Goal: Information Seeking & Learning: Learn about a topic

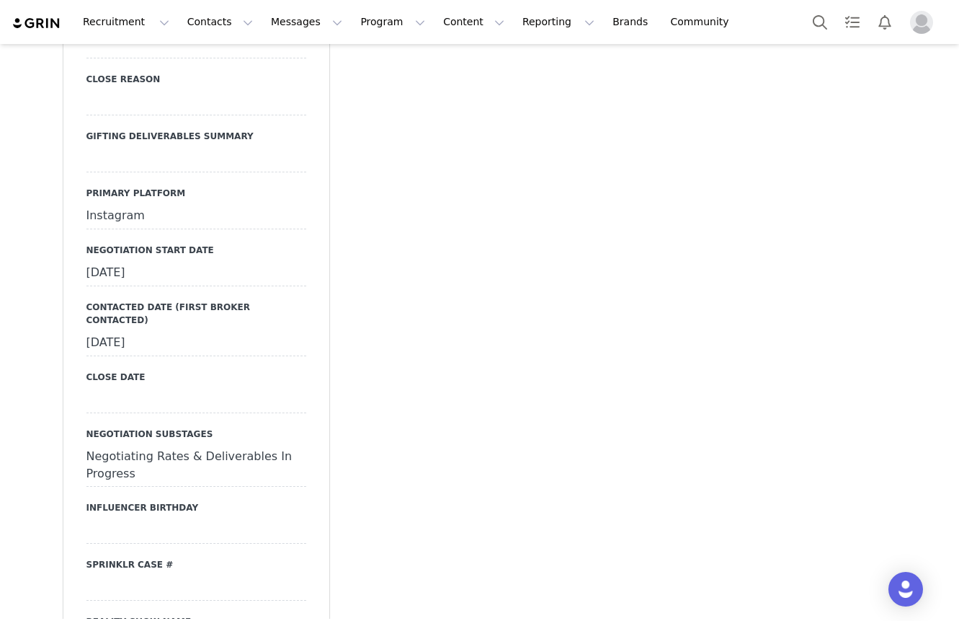
scroll to position [2023, 0]
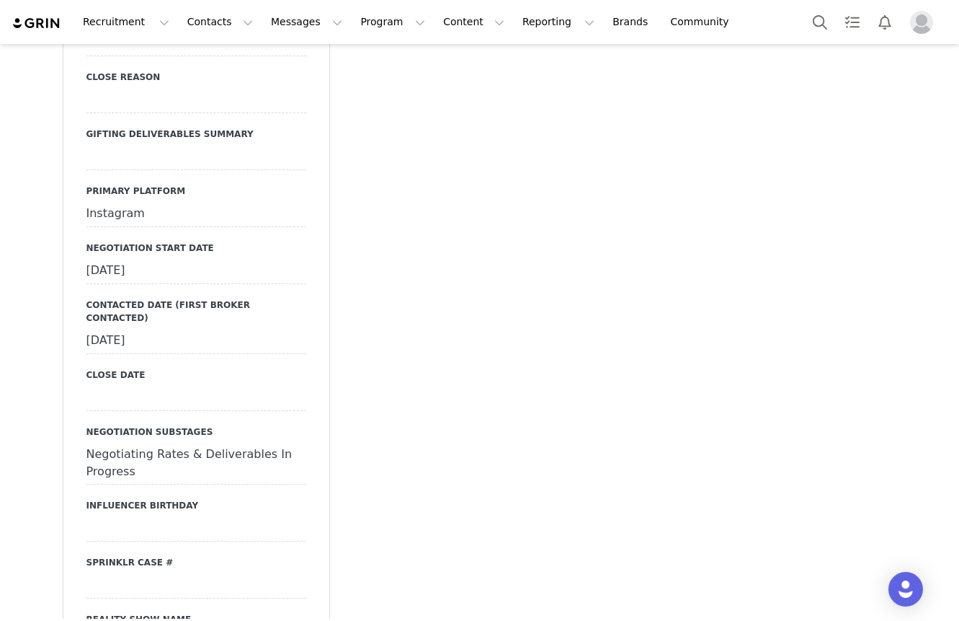
click at [187, 258] on div "[DATE]" at bounding box center [196, 271] width 220 height 26
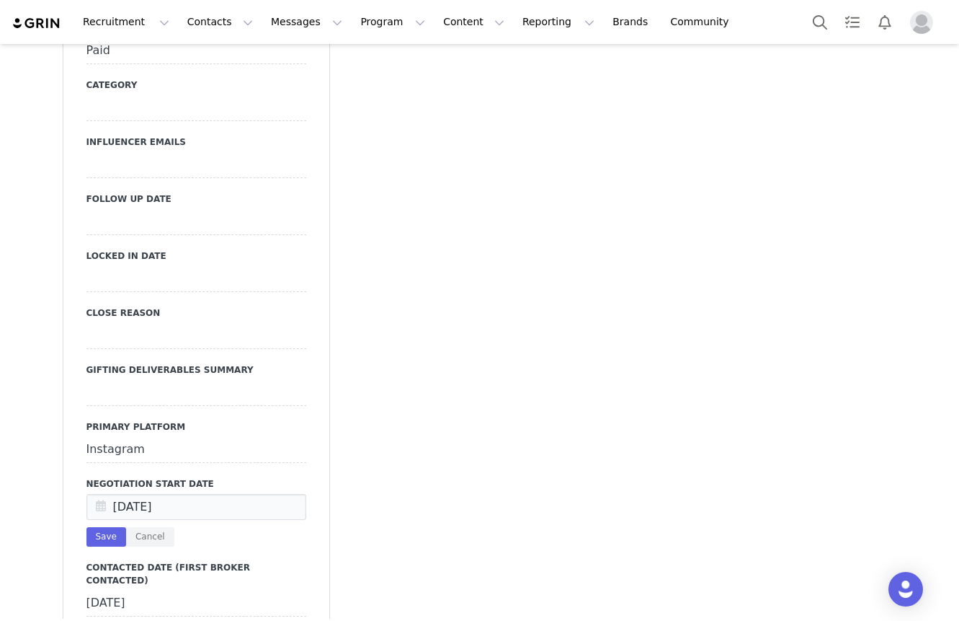
scroll to position [0, 0]
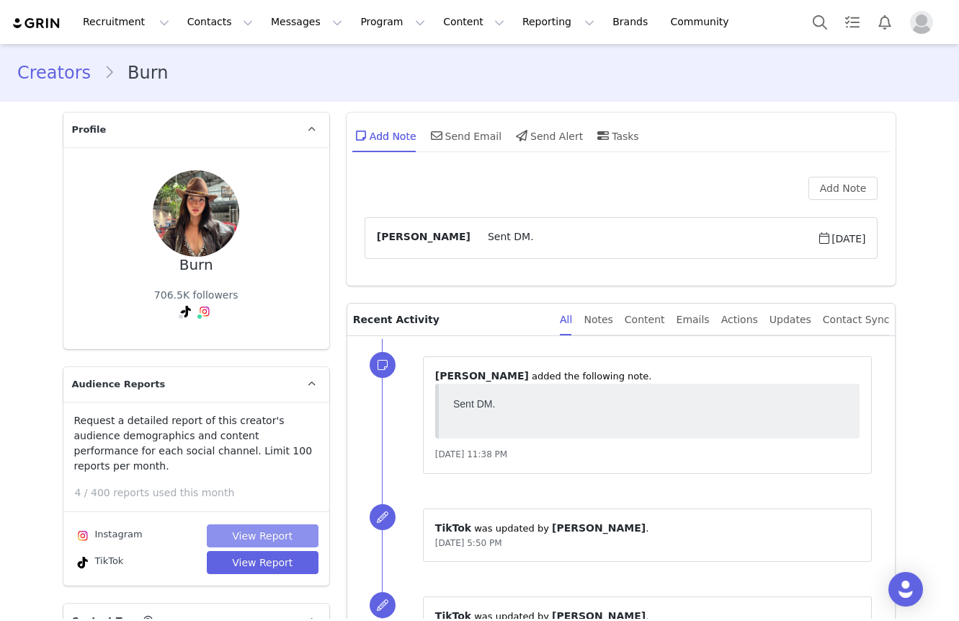
click at [245, 524] on button "View Report" at bounding box center [263, 535] width 112 height 23
click at [245, 551] on button "View Report" at bounding box center [263, 562] width 112 height 23
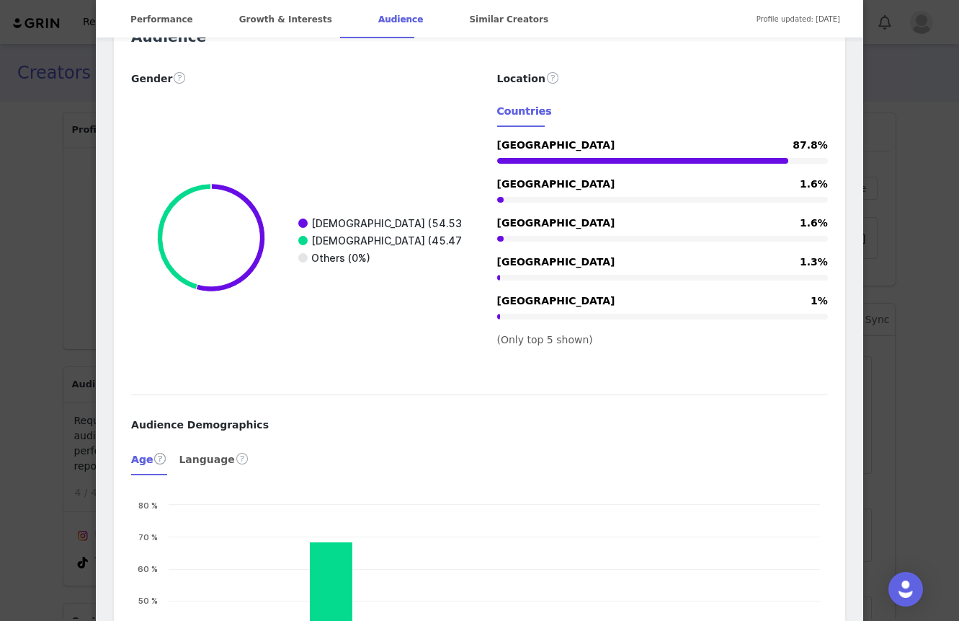
scroll to position [1238, 0]
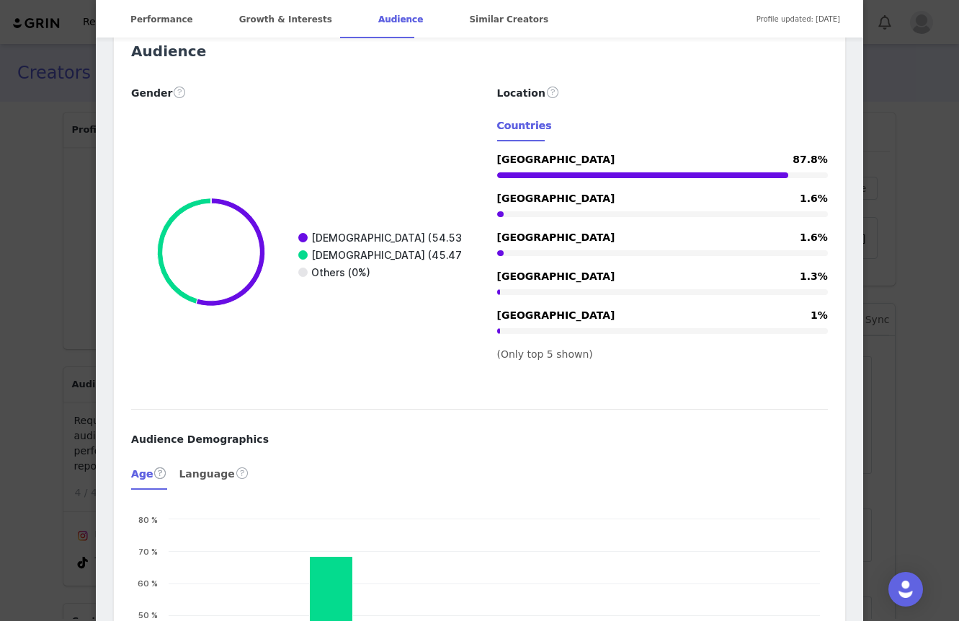
click at [930, 131] on div "BURN @nruburn IG: @nruburn Burn dùng đồ ở đây ⬇️ Location Vietnam Language Viet…" at bounding box center [479, 310] width 959 height 621
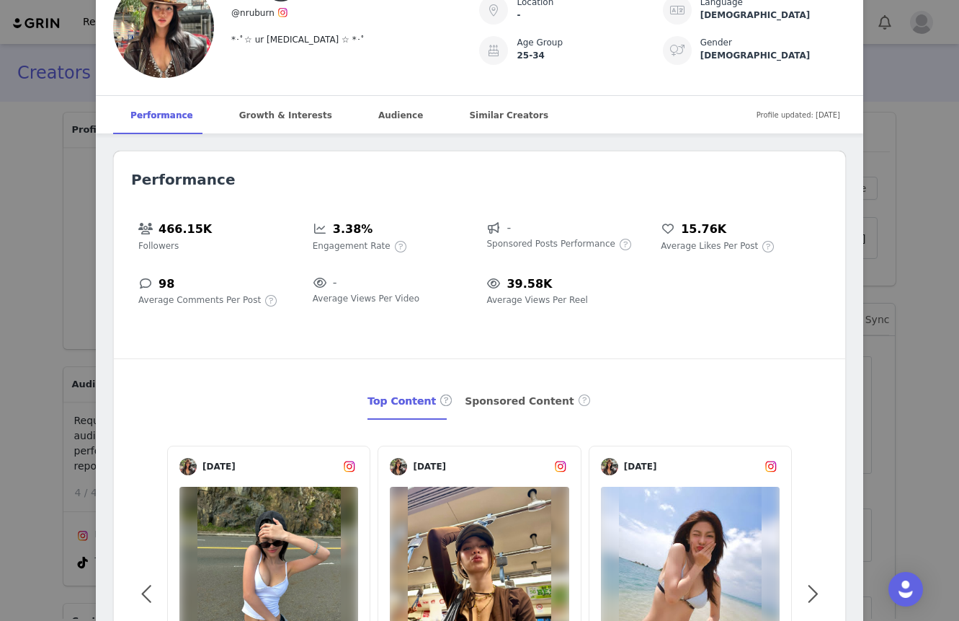
scroll to position [0, 0]
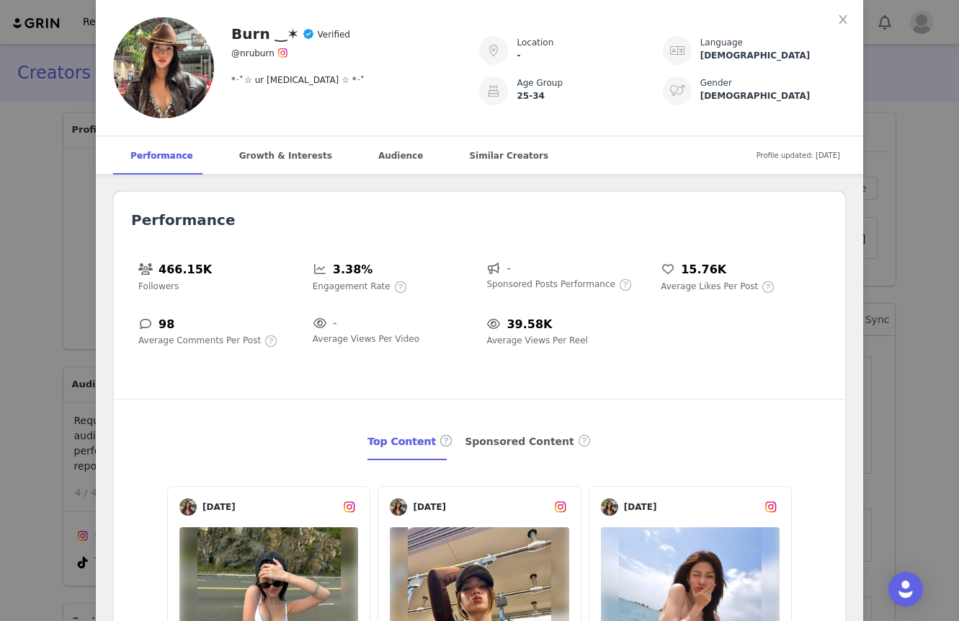
click at [936, 124] on div "Burn ‿✶ Verified @nruburn *･ﾟ☆ ur dopamine ☆ *･ﾟ Location - Language Vietnamese…" at bounding box center [479, 310] width 959 height 621
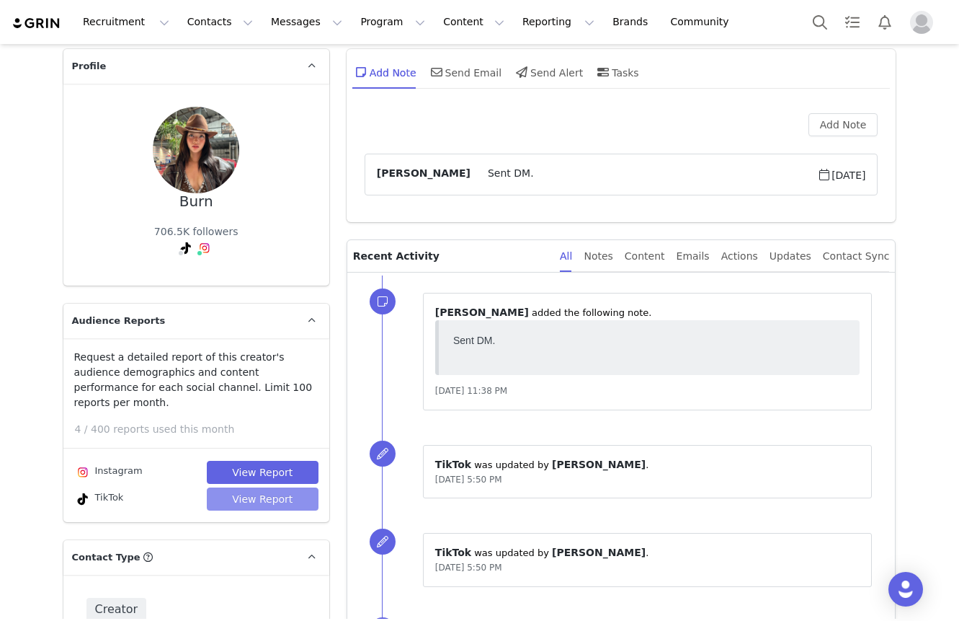
scroll to position [108, 0]
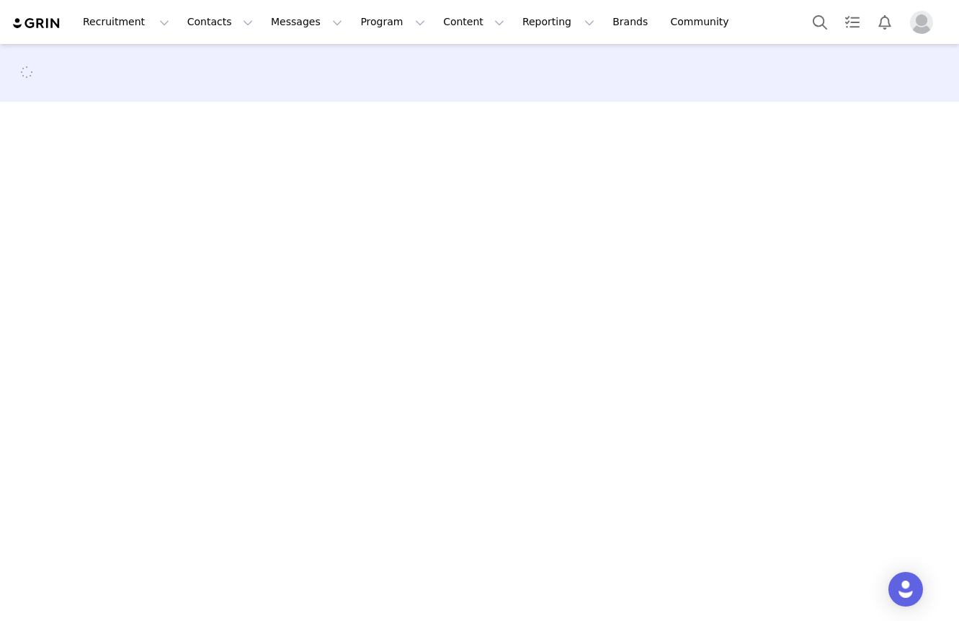
click at [64, 213] on main at bounding box center [479, 331] width 959 height 575
click at [50, 168] on main at bounding box center [479, 331] width 959 height 575
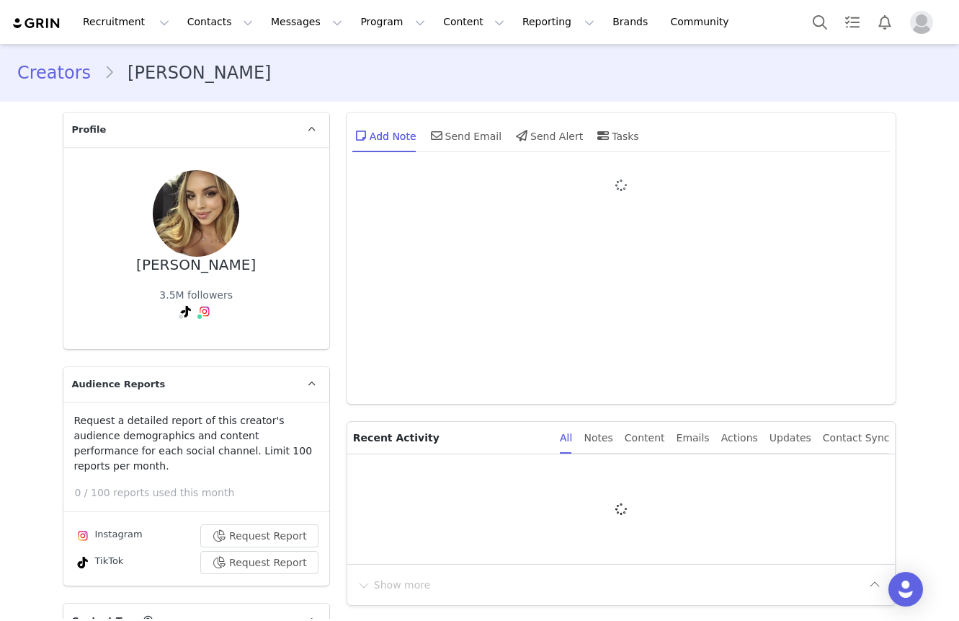
type input "+1 ([GEOGRAPHIC_DATA])"
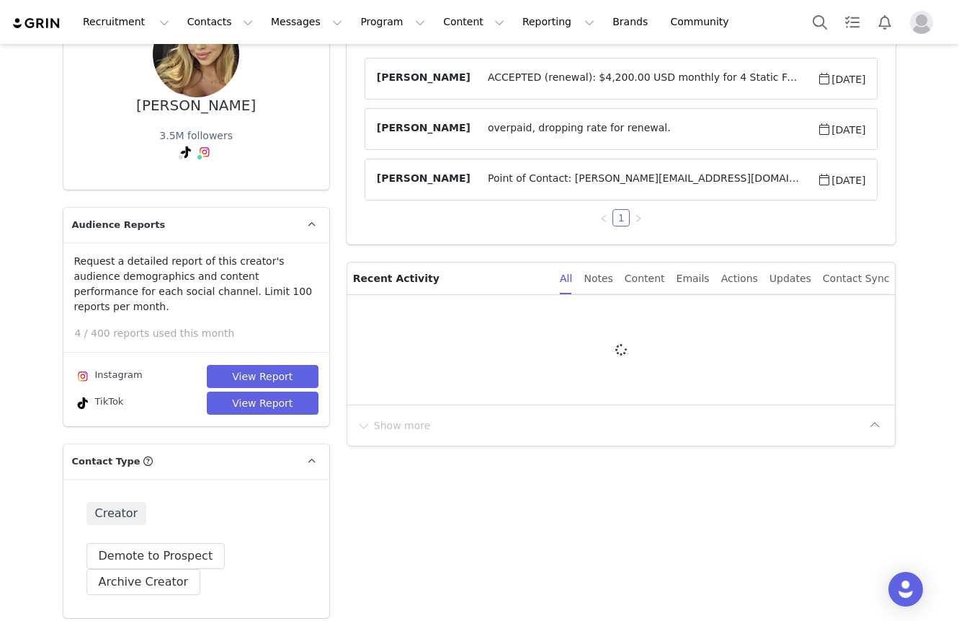
scroll to position [173, 0]
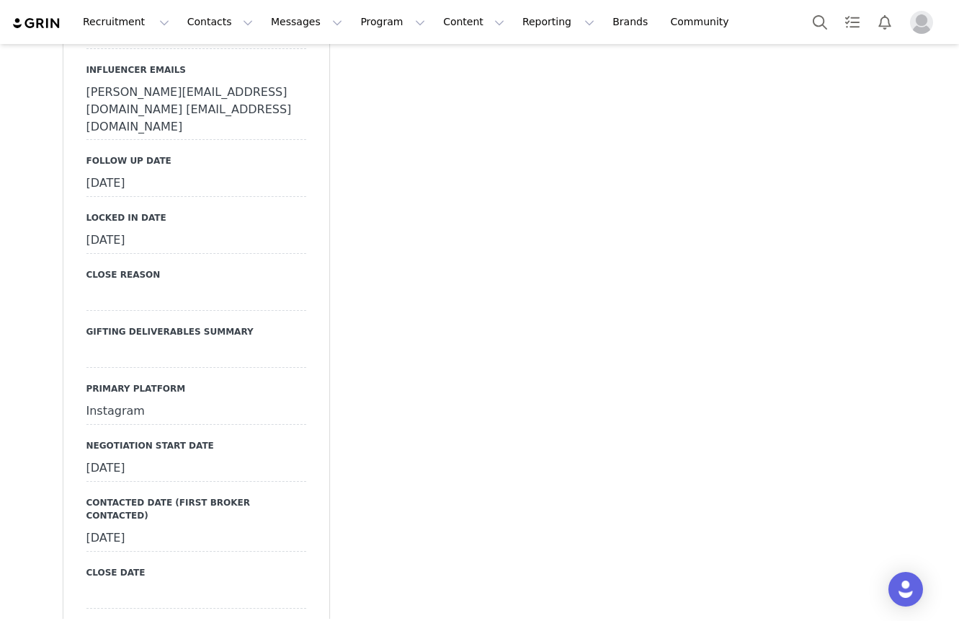
scroll to position [2297, 0]
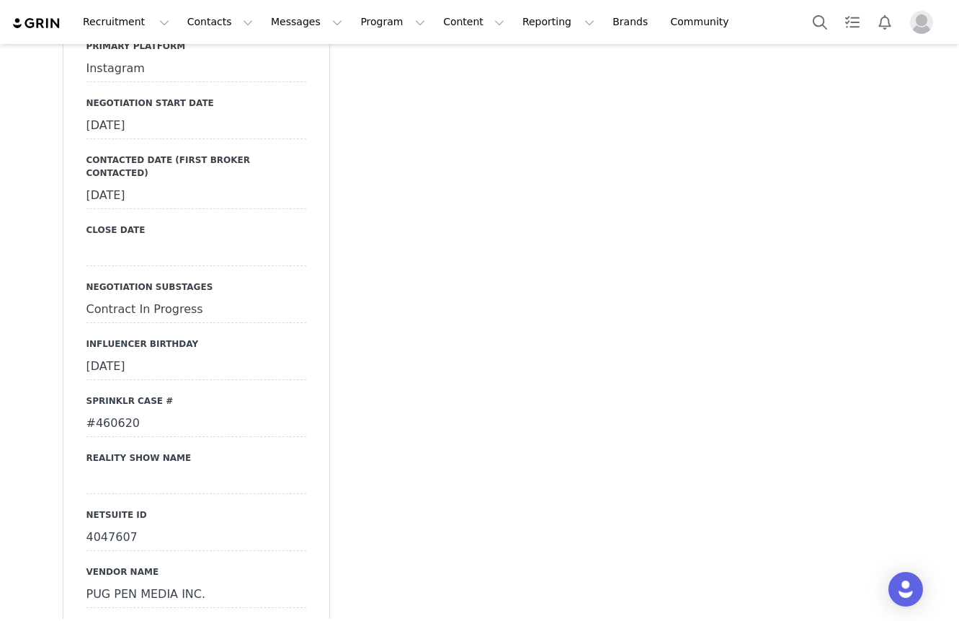
click at [127, 297] on div "Contract In Progress" at bounding box center [196, 310] width 220 height 26
select select "Contract In Progress"
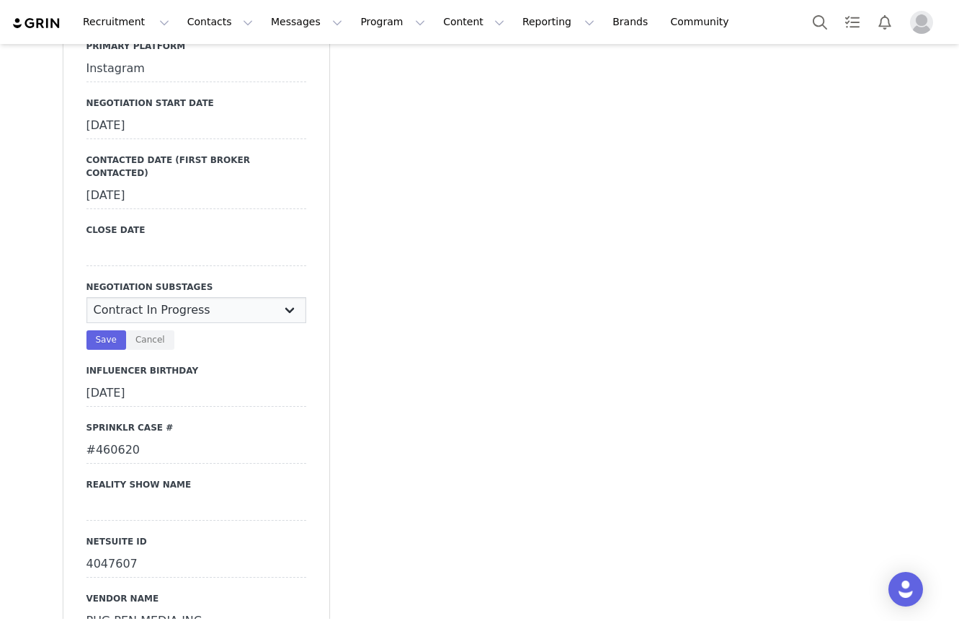
click at [131, 297] on select "N/A Negotiating Rates & Deliverables In Progress Vendor Portal In Progress Cont…" at bounding box center [196, 310] width 220 height 26
click at [154, 330] on button "Cancel" at bounding box center [150, 339] width 48 height 19
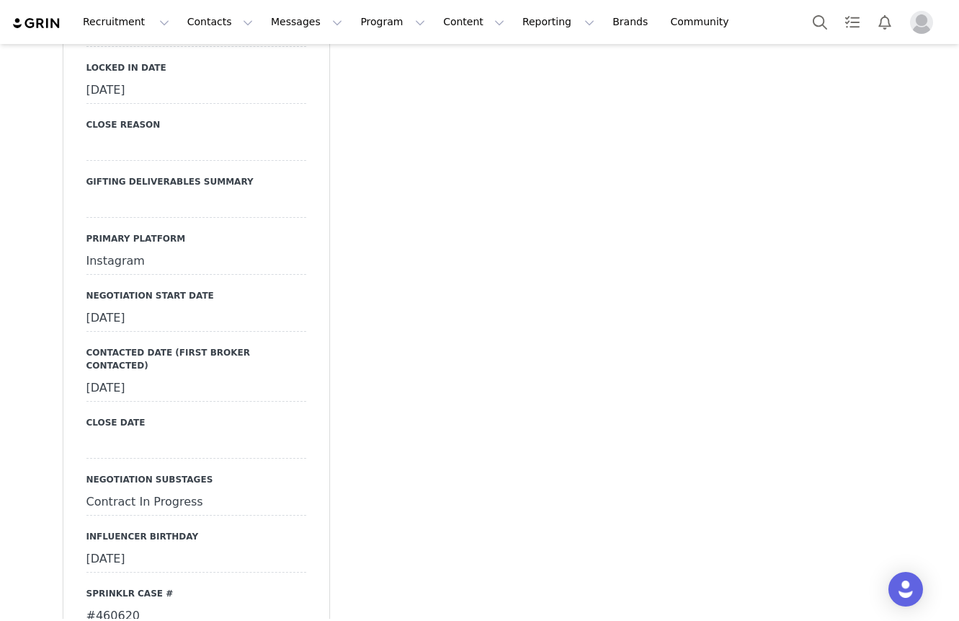
scroll to position [2251, 0]
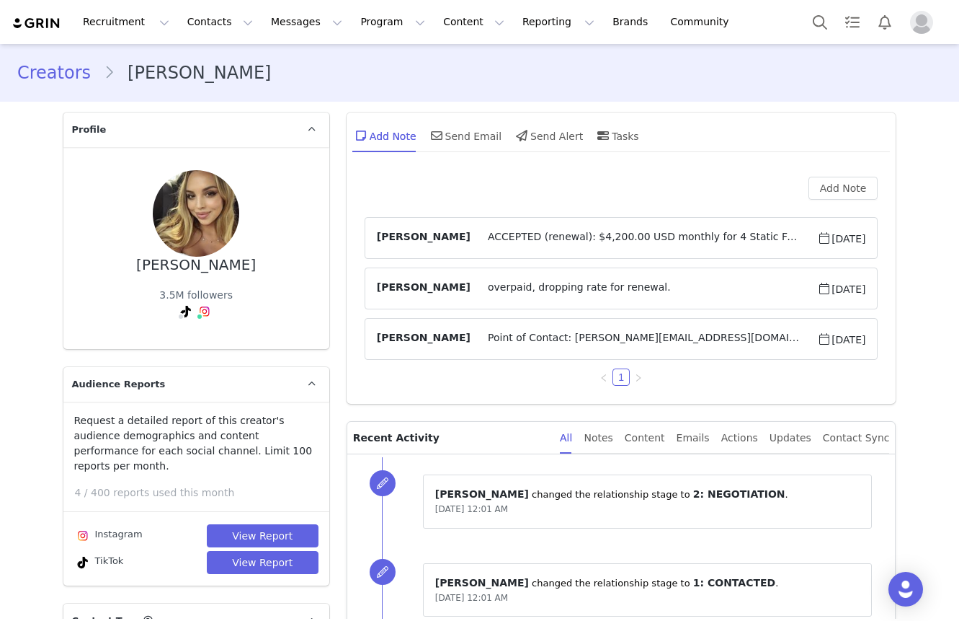
scroll to position [3, 0]
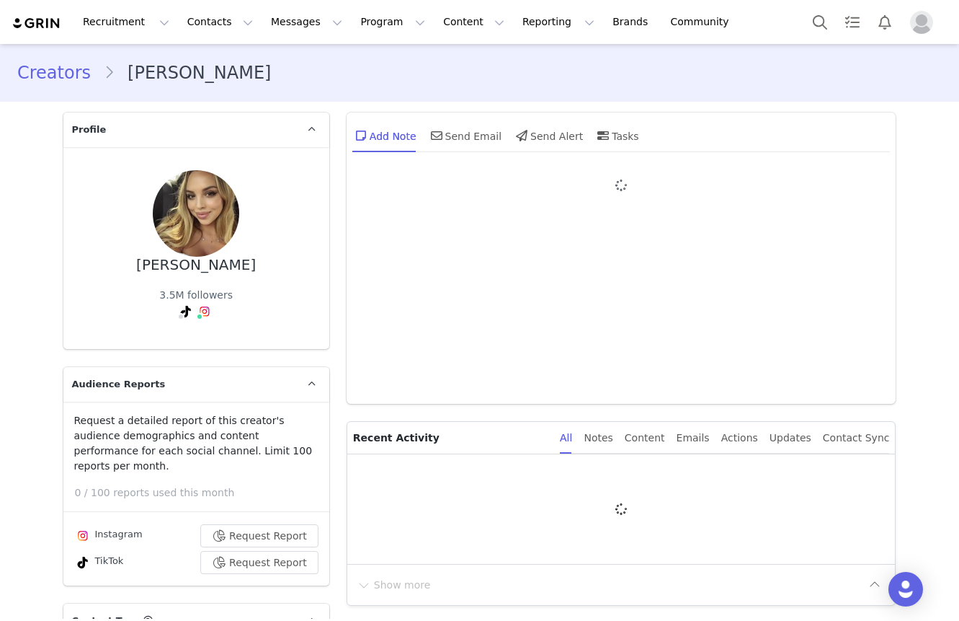
type input "+1 ([GEOGRAPHIC_DATA])"
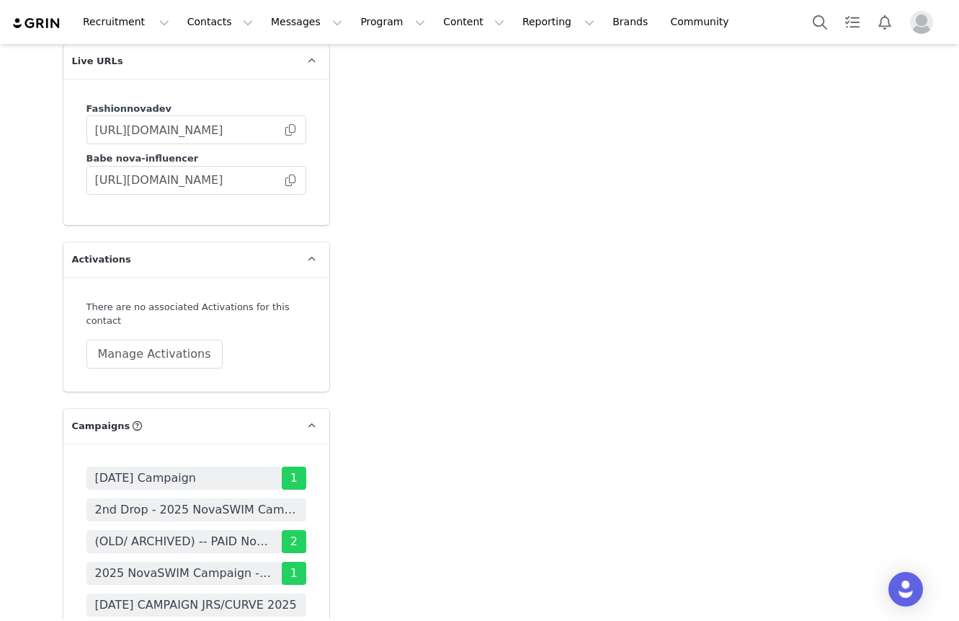
scroll to position [5247, 0]
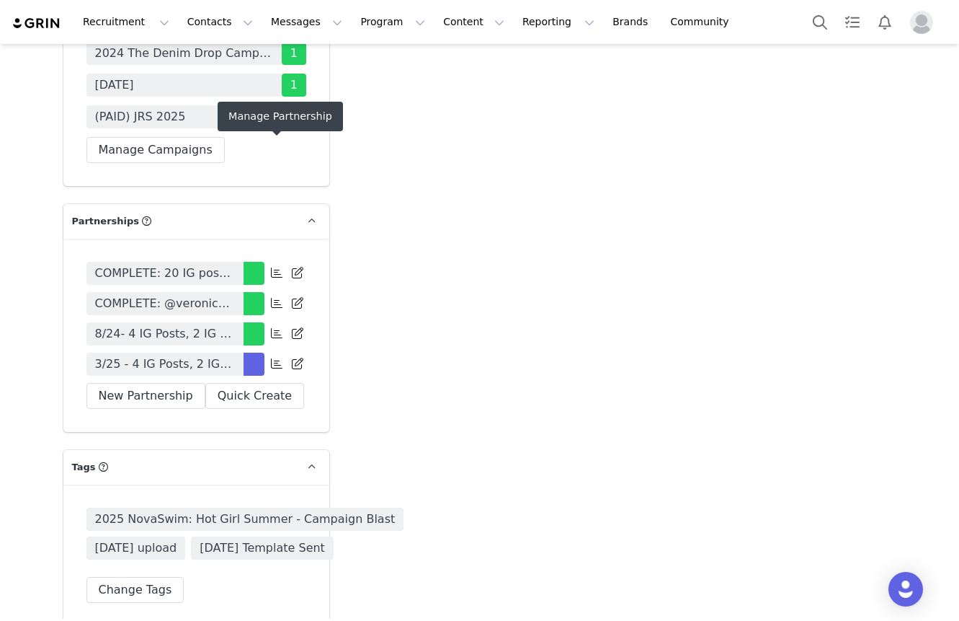
click at [270, 355] on span at bounding box center [276, 363] width 17 height 17
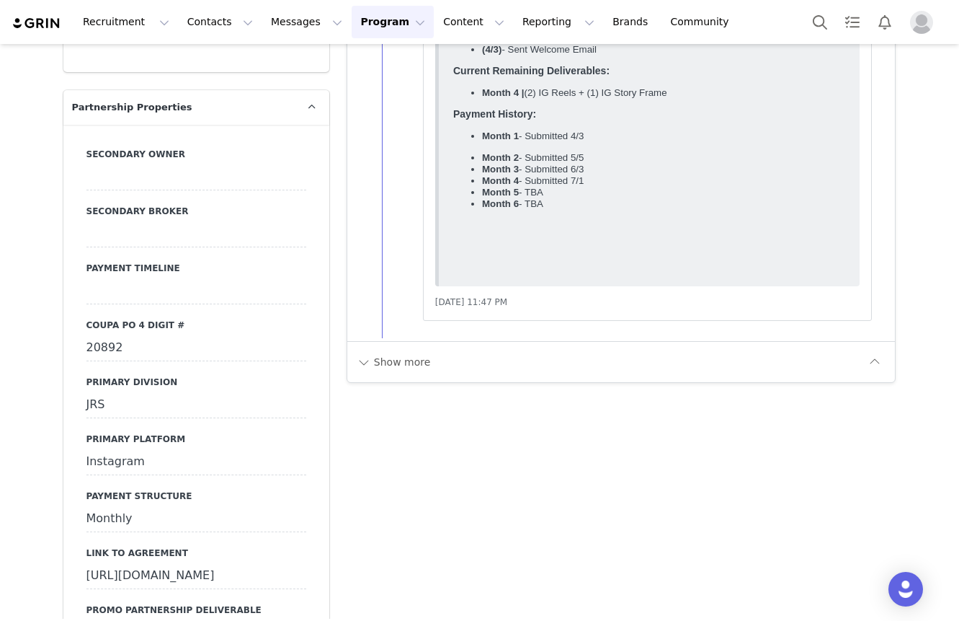
scroll to position [5602, 0]
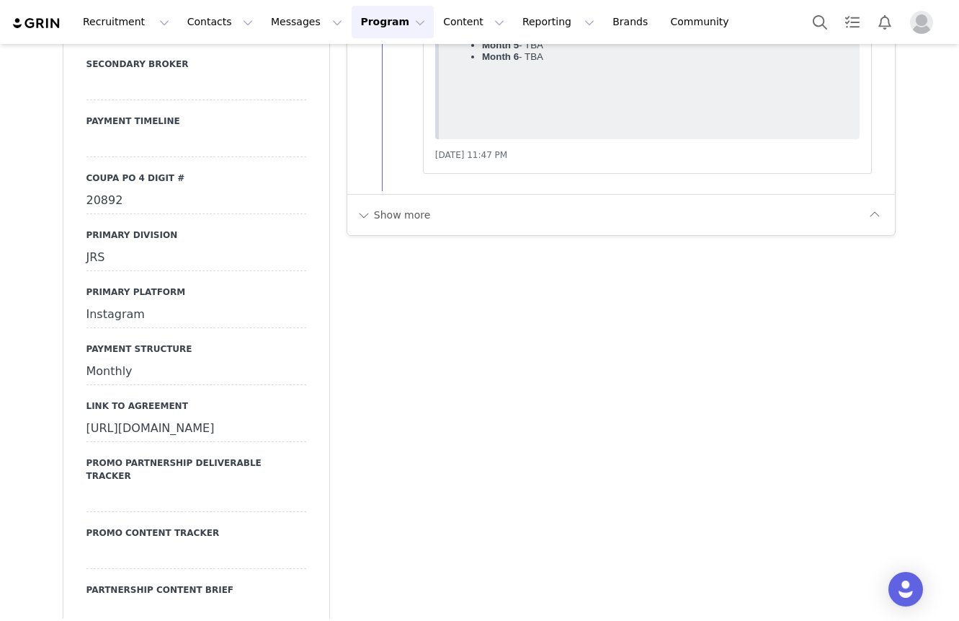
click at [133, 416] on div "https://ironcladapp.com/c/621679b0ff9c731d573f2628/workflows/IC-14907" at bounding box center [196, 429] width 220 height 26
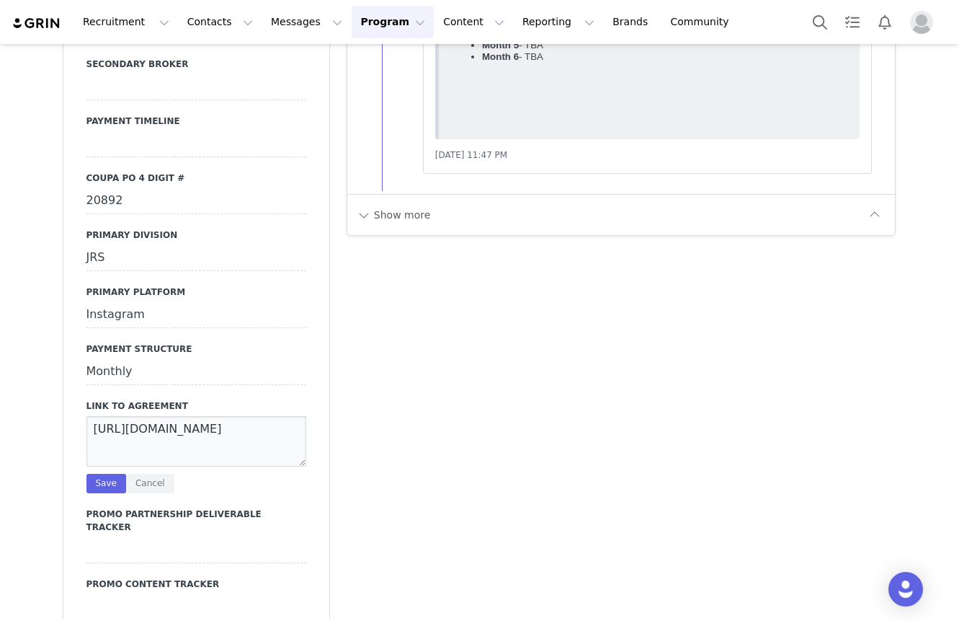
click at [133, 416] on textarea "https://ironcladapp.com/c/621679b0ff9c731d573f2628/workflows/IC-14907" at bounding box center [196, 441] width 220 height 50
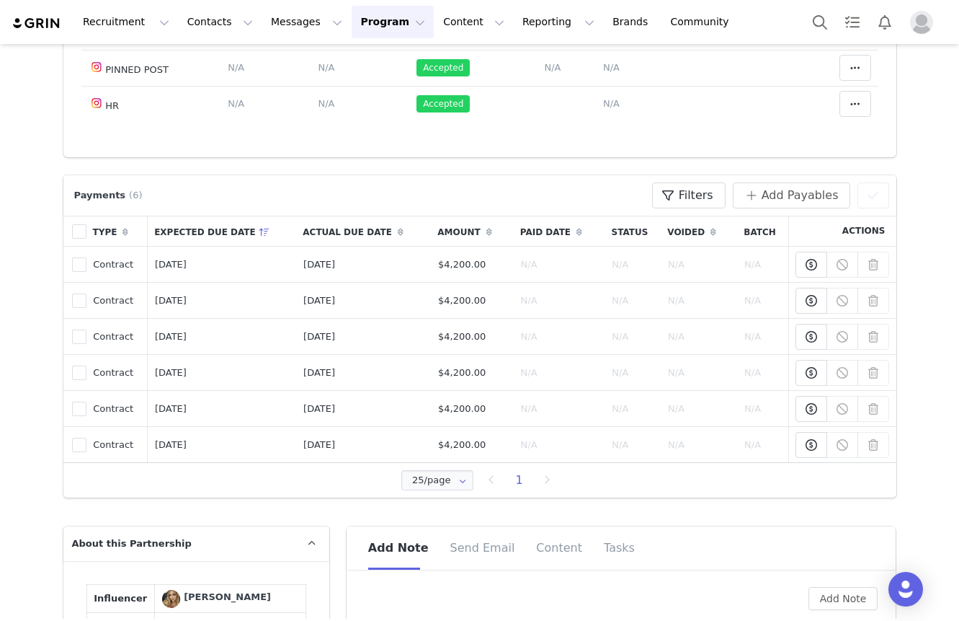
scroll to position [0, 0]
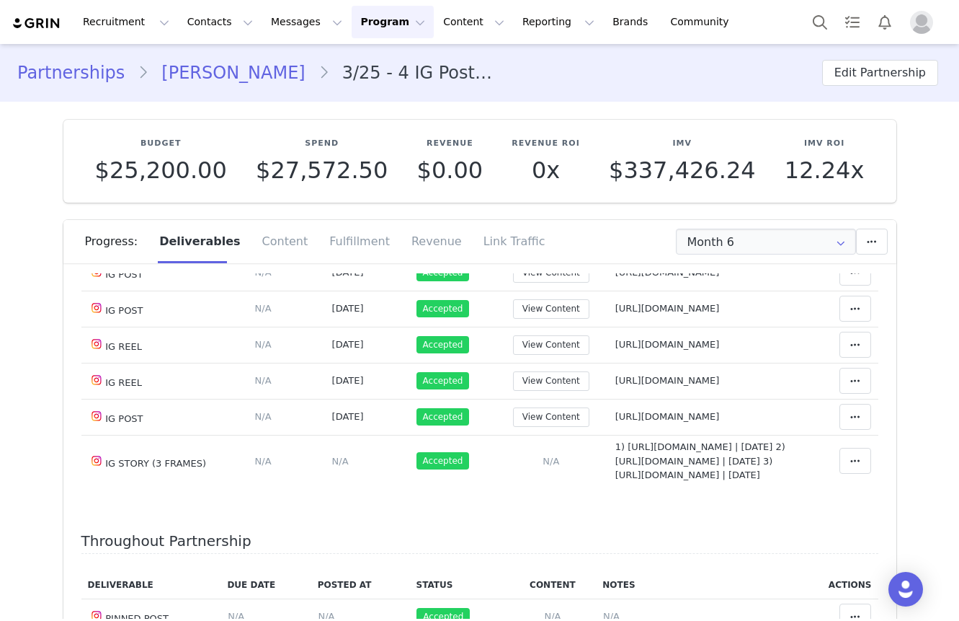
click at [216, 77] on link "Veronica Bielik" at bounding box center [232, 73] width 169 height 26
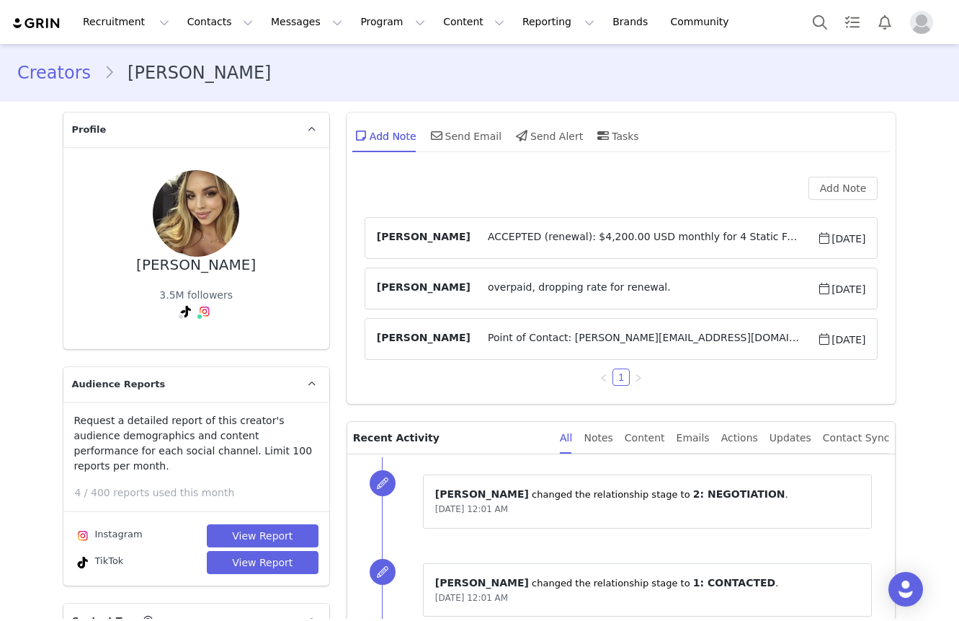
scroll to position [2364, 0]
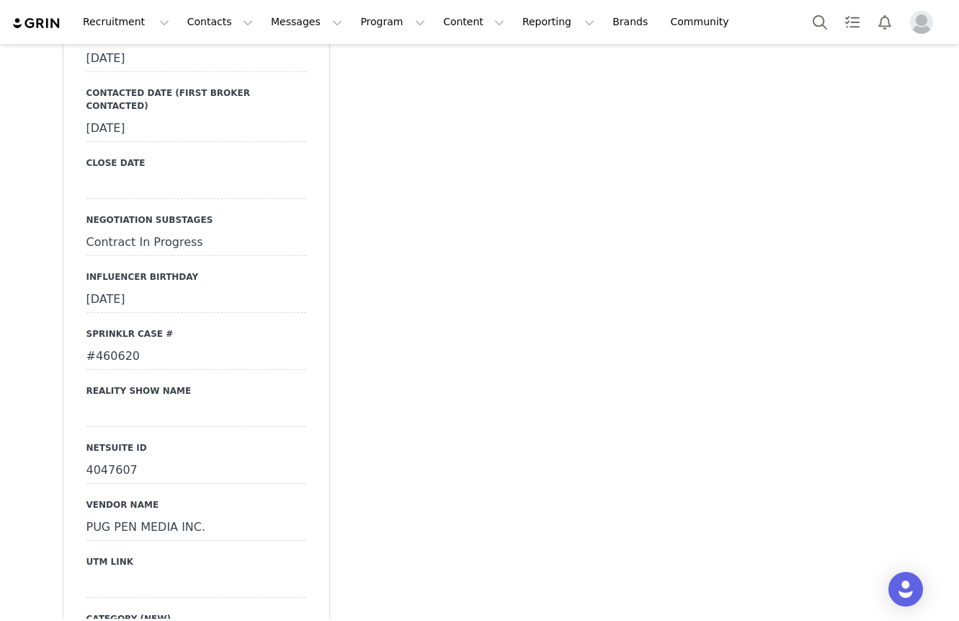
click at [298, 515] on div "PUG PEN MEDIA INC." at bounding box center [196, 528] width 220 height 26
click at [281, 515] on input "PUG PEN MEDIA INC." at bounding box center [196, 528] width 220 height 26
paste input "PUG PEN MEDIA INC."
type input "PUG PEN MEDIA INC."
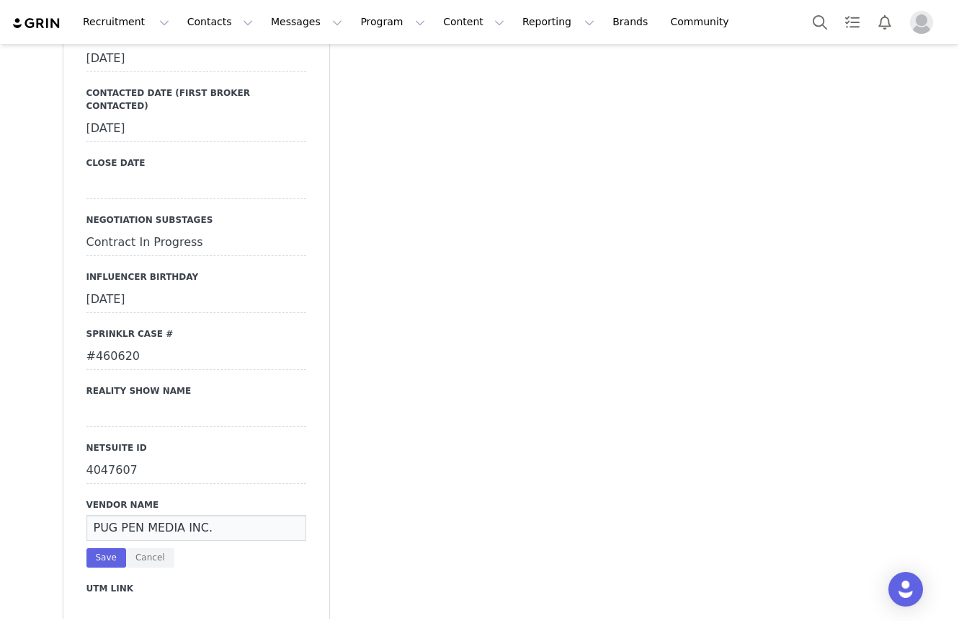
scroll to position [0, 0]
click at [164, 548] on button "Cancel" at bounding box center [150, 557] width 48 height 19
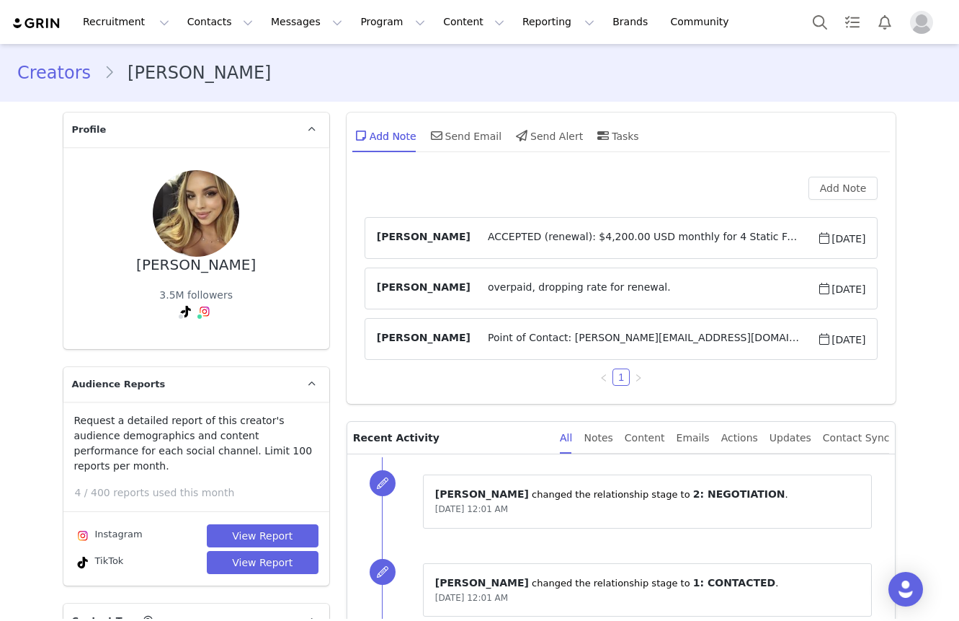
scroll to position [115, 0]
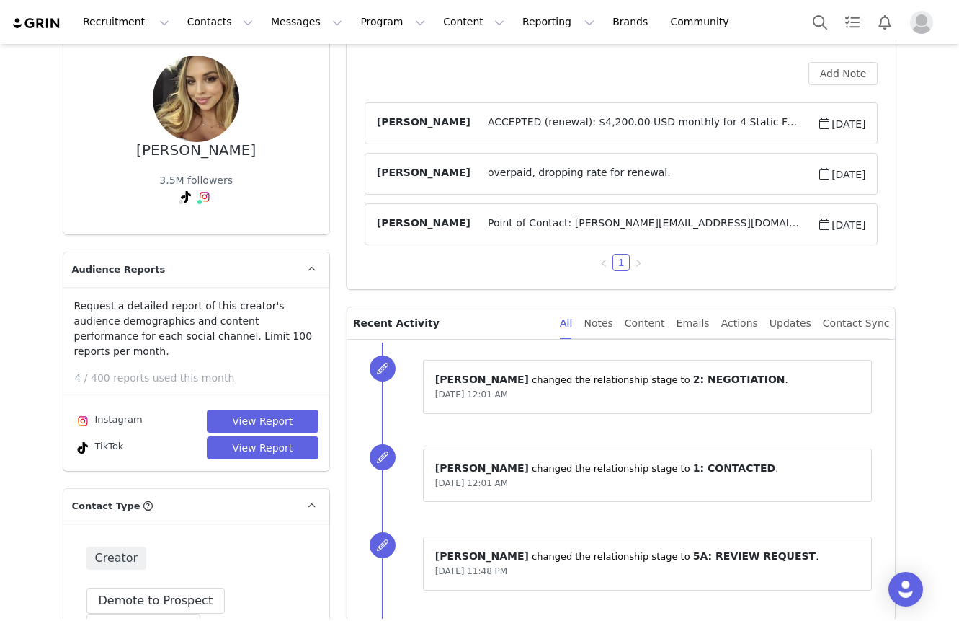
click at [216, 316] on div "Request a detailed report of this creator's audience demographics and content p…" at bounding box center [196, 378] width 266 height 161
click at [241, 409] on button "View Report" at bounding box center [263, 420] width 112 height 23
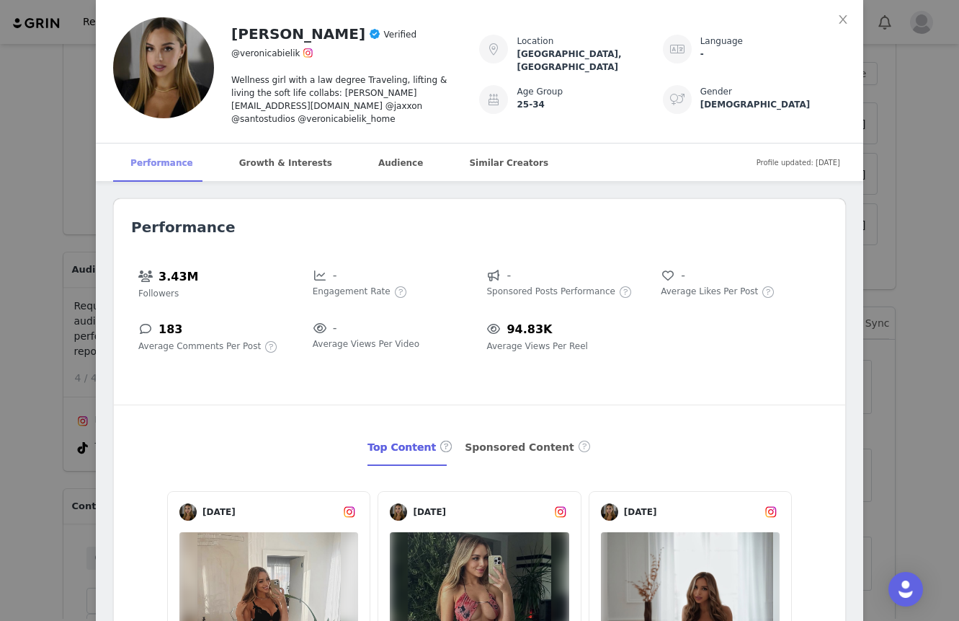
click at [141, 157] on div "Performance" at bounding box center [161, 162] width 97 height 39
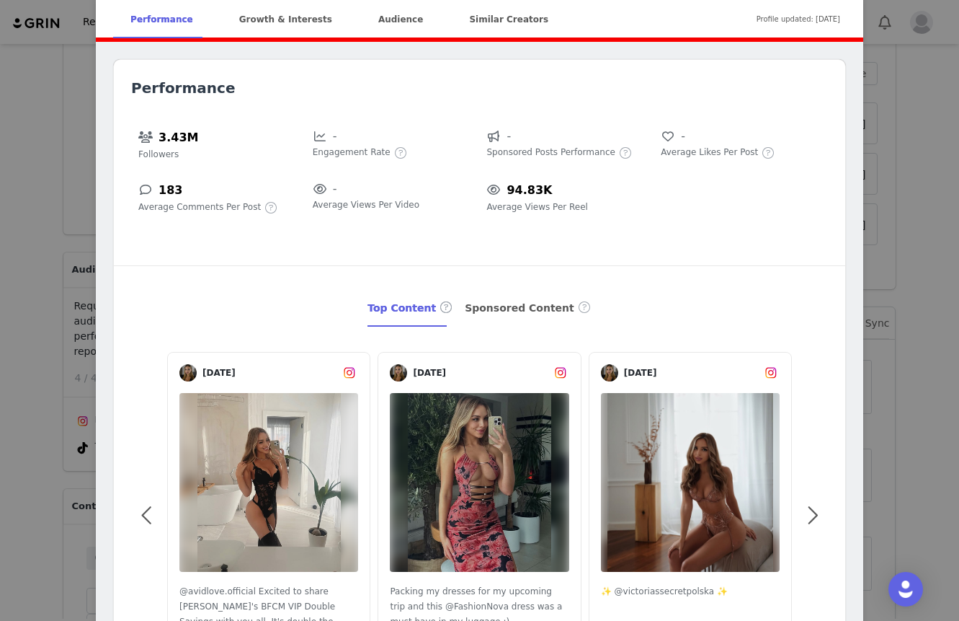
click at [123, 110] on div "Performance 3.43M Followers - Engagement Rate - Sponsored Posts Performance - A…" at bounding box center [480, 393] width 732 height 666
click at [121, 86] on div "Performance 3.43M Followers - Engagement Rate - Sponsored Posts Performance - A…" at bounding box center [480, 393] width 732 height 666
click at [123, 63] on div "Performance 3.43M Followers - Engagement Rate - Sponsored Posts Performance - A…" at bounding box center [480, 393] width 732 height 666
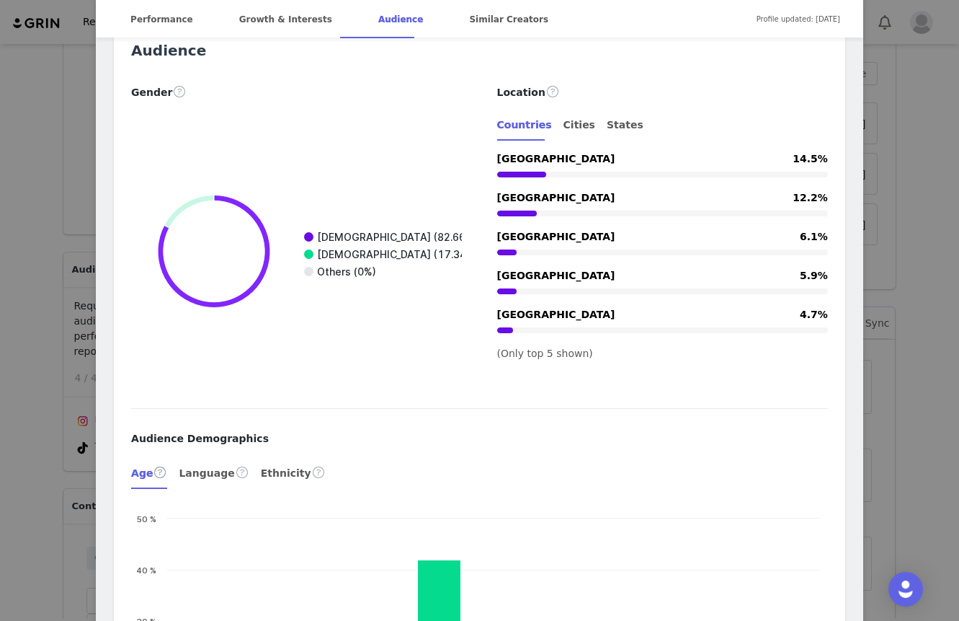
scroll to position [1951, 0]
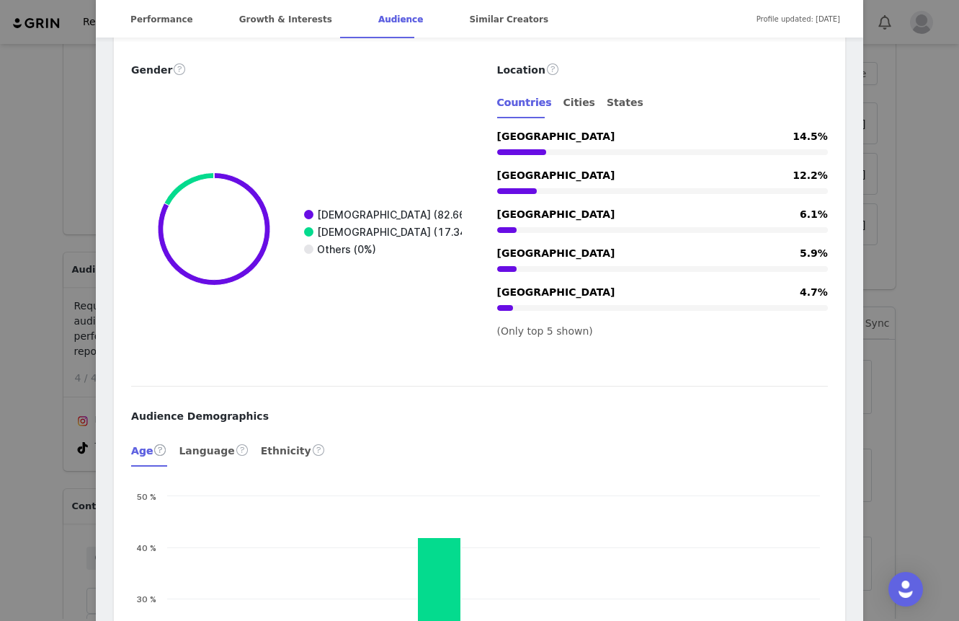
click at [404, 201] on rect at bounding box center [305, 230] width 348 height 288
click at [389, 226] on text "Female (17.34%)" at bounding box center [398, 232] width 162 height 12
click at [64, 244] on div "Veronica Bielik Verified @veronicabielik Wellness girl with a law degree Travel…" at bounding box center [479, 310] width 959 height 621
